Goal: Task Accomplishment & Management: Use online tool/utility

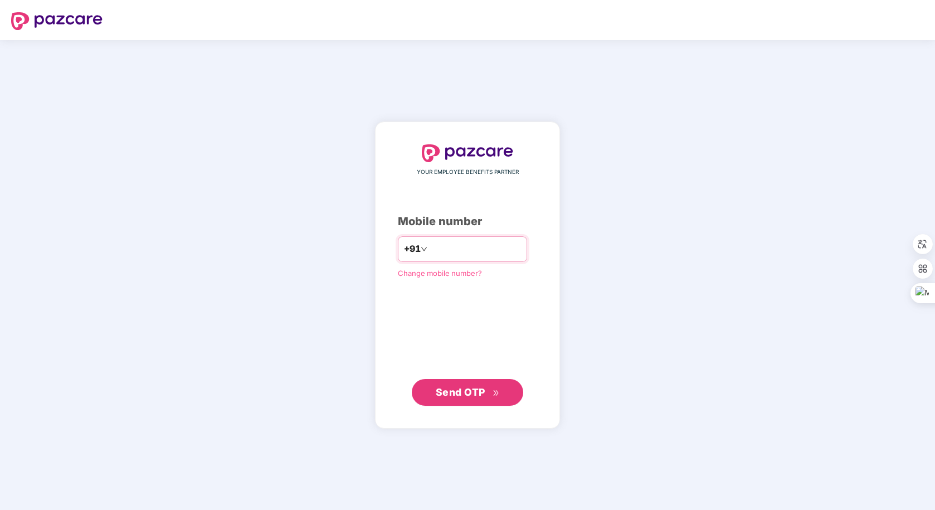
type input "**********"
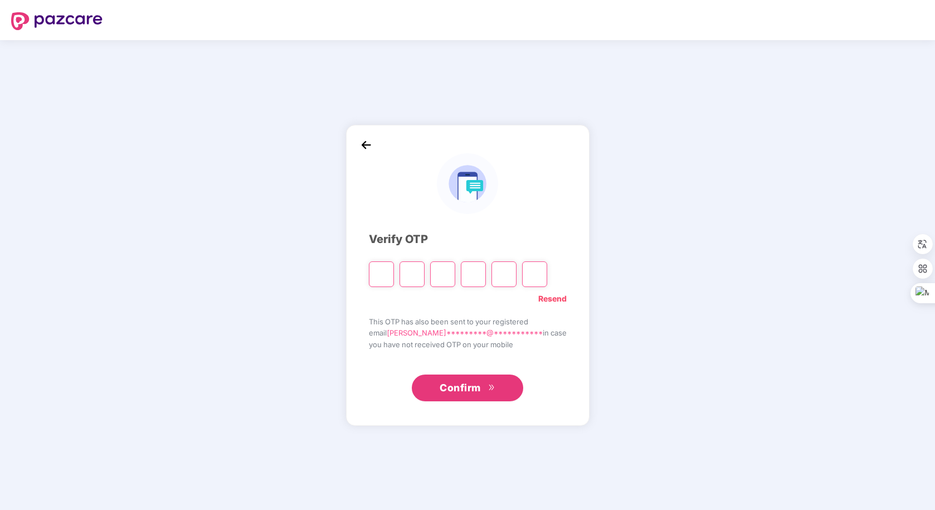
type input "*"
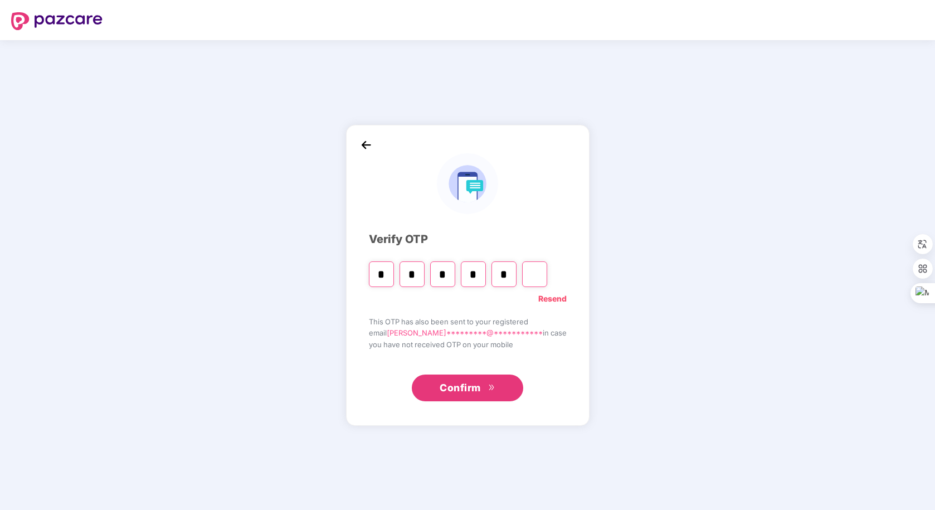
type input "*"
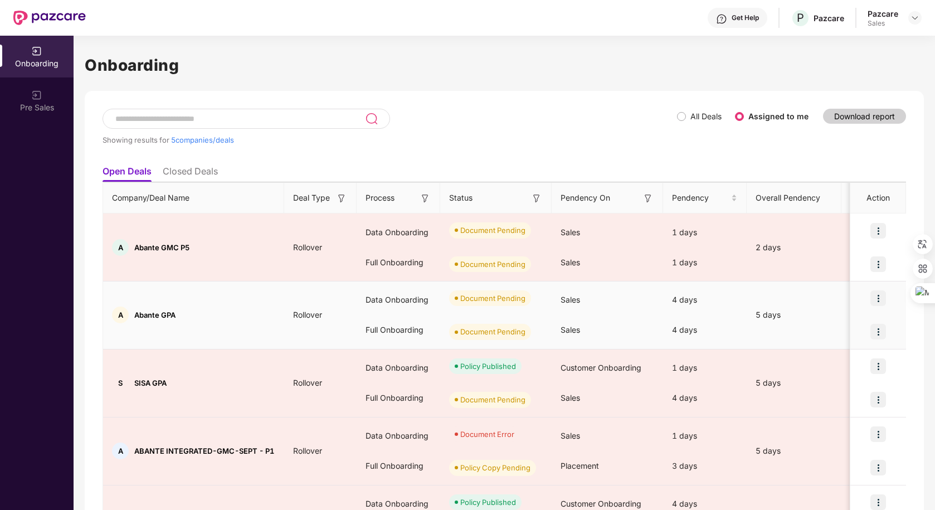
scroll to position [85, 0]
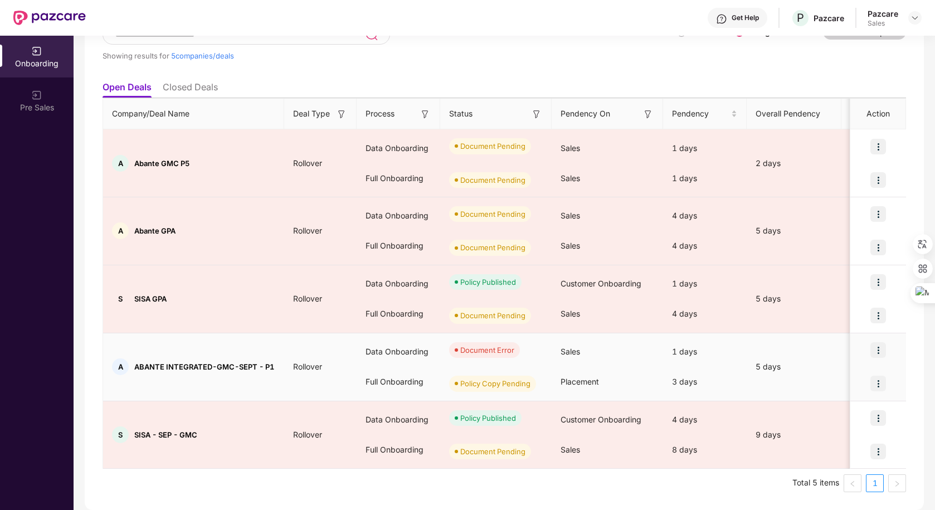
click at [872, 345] on img at bounding box center [878, 350] width 16 height 16
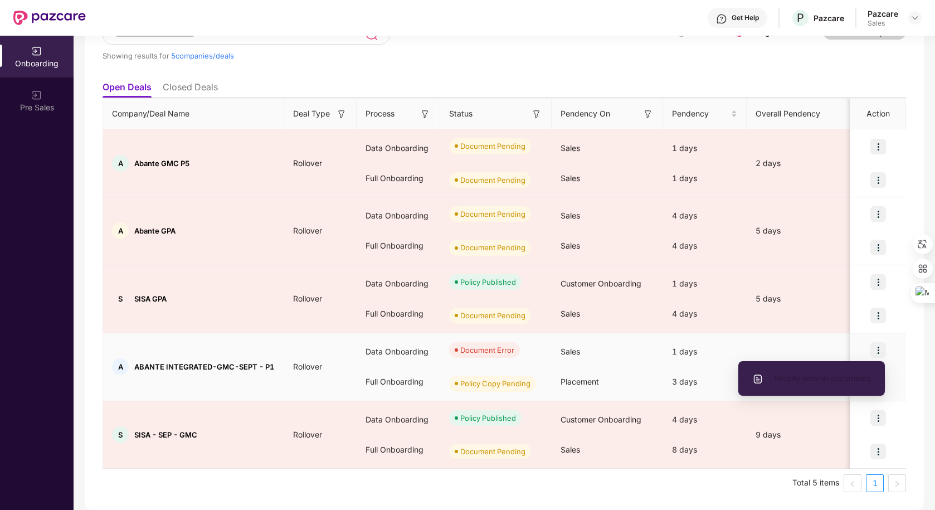
click at [829, 367] on li "Rectify error in documents" at bounding box center [811, 378] width 147 height 23
click at [801, 387] on li "Rectify error in documents" at bounding box center [811, 378] width 147 height 23
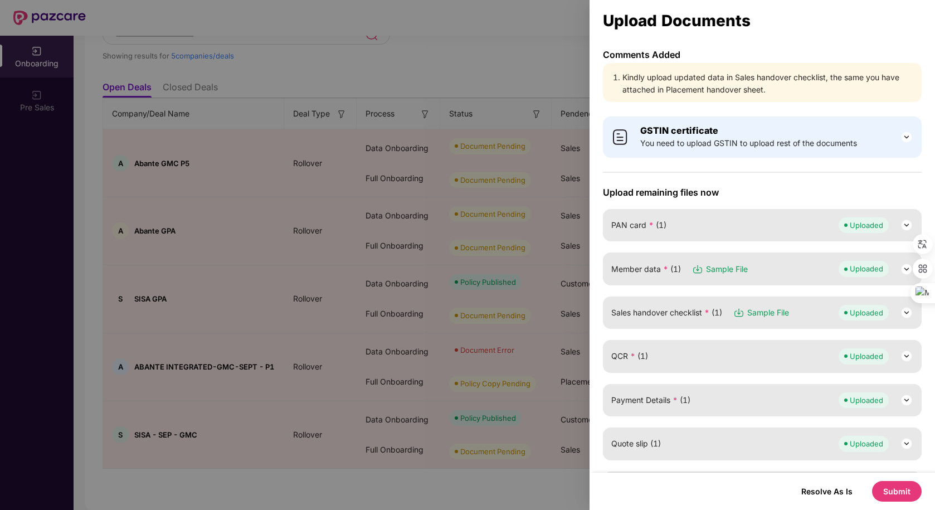
scroll to position [125, 0]
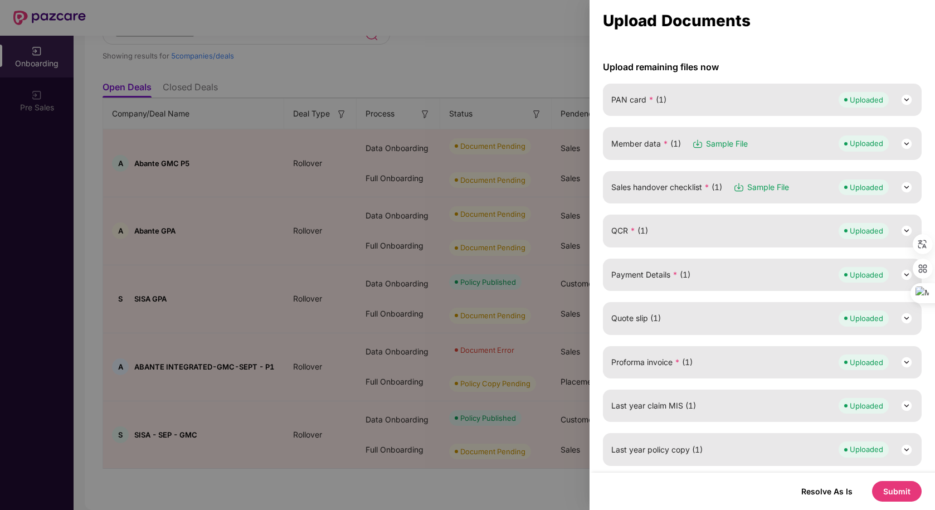
click at [782, 139] on div "Member data * (1) Sample File Uploaded" at bounding box center [762, 143] width 302 height 16
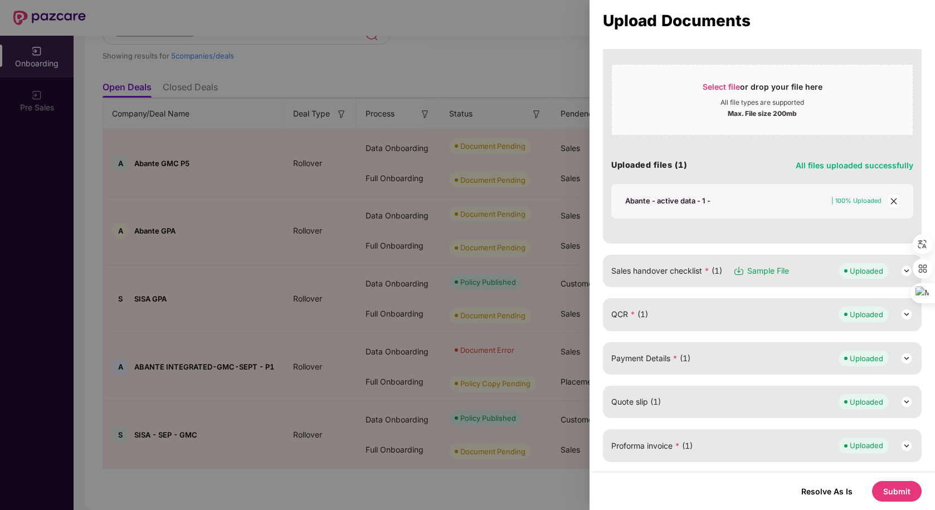
scroll to position [238, 0]
click at [825, 269] on div "Sales handover checklist * (1) Sample File Uploaded" at bounding box center [762, 269] width 302 height 16
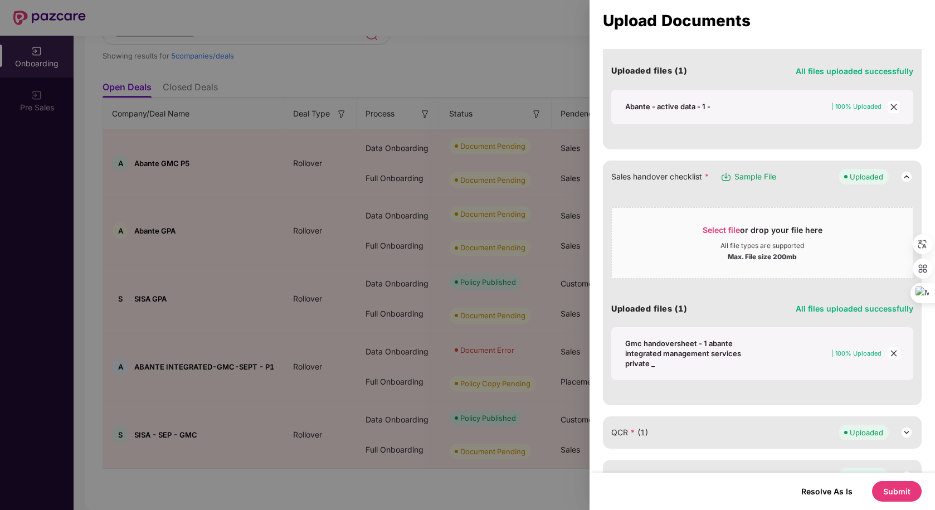
scroll to position [333, 0]
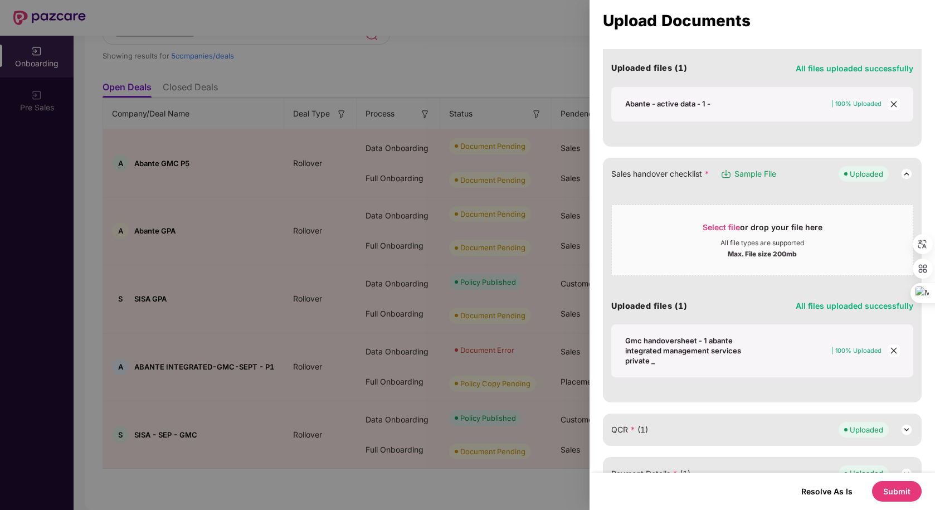
click at [894, 351] on icon "close" at bounding box center [894, 351] width 8 height 8
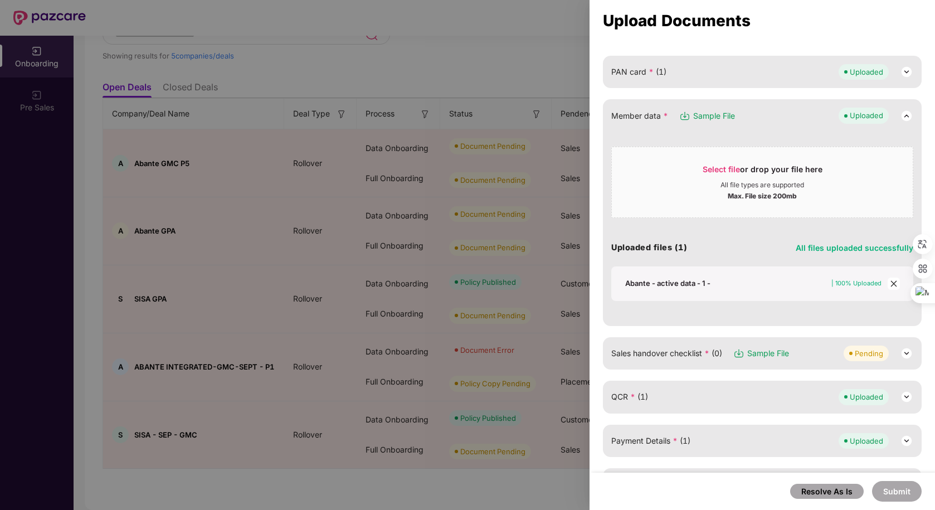
scroll to position [146, 0]
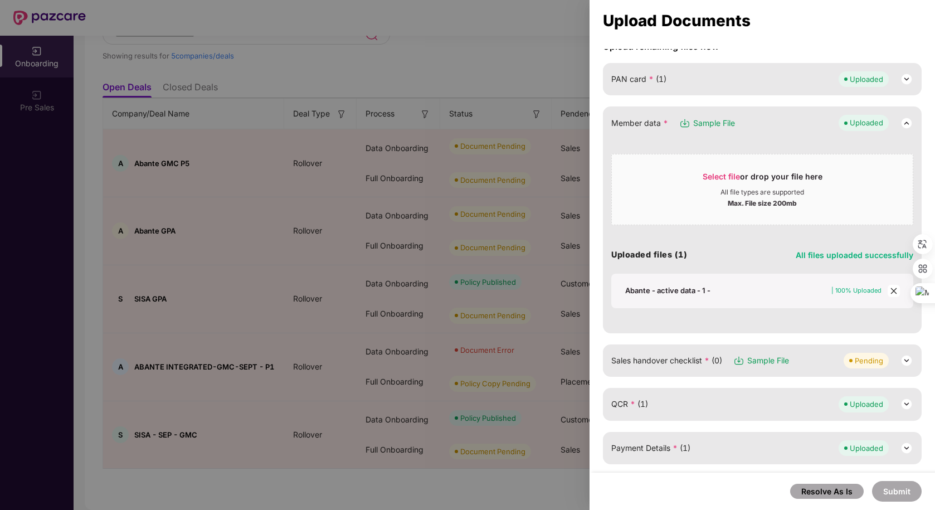
click at [791, 365] on div "Sales handover checklist * (0) Sample File Pending" at bounding box center [762, 361] width 302 height 16
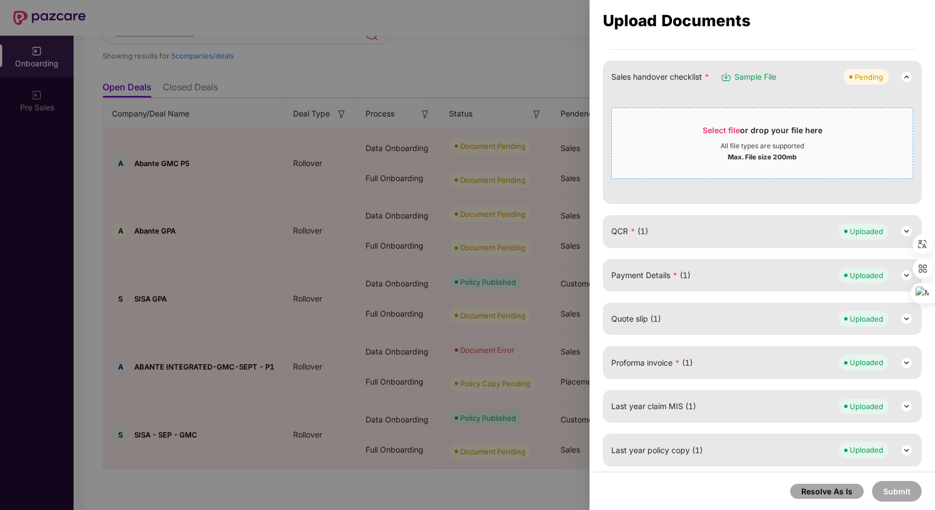
scroll to position [430, 0]
